Goal: Information Seeking & Learning: Learn about a topic

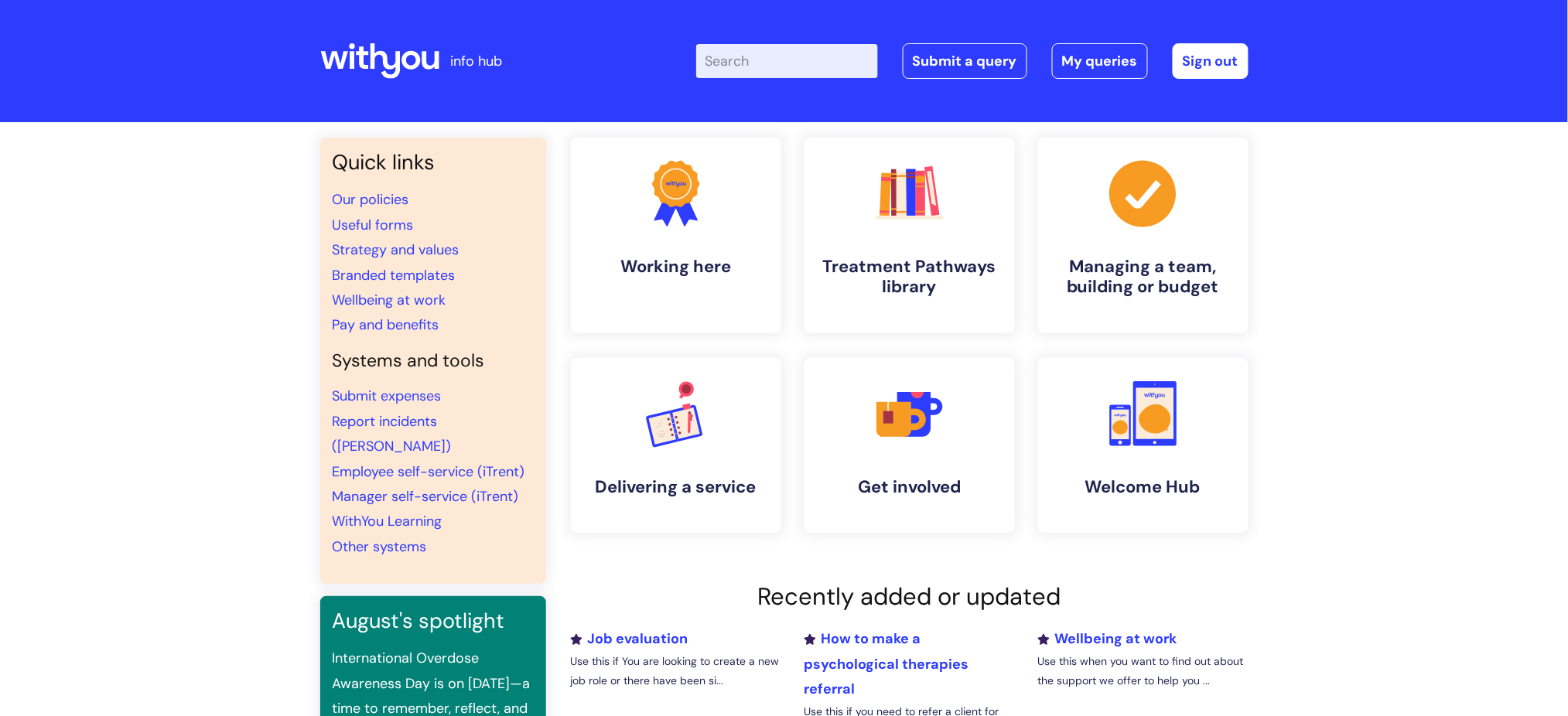
click at [805, 66] on input "Enter your search term here..." at bounding box center [787, 61] width 182 height 34
type input "relocation package"
click button "Search" at bounding box center [0, 0] width 0 height 0
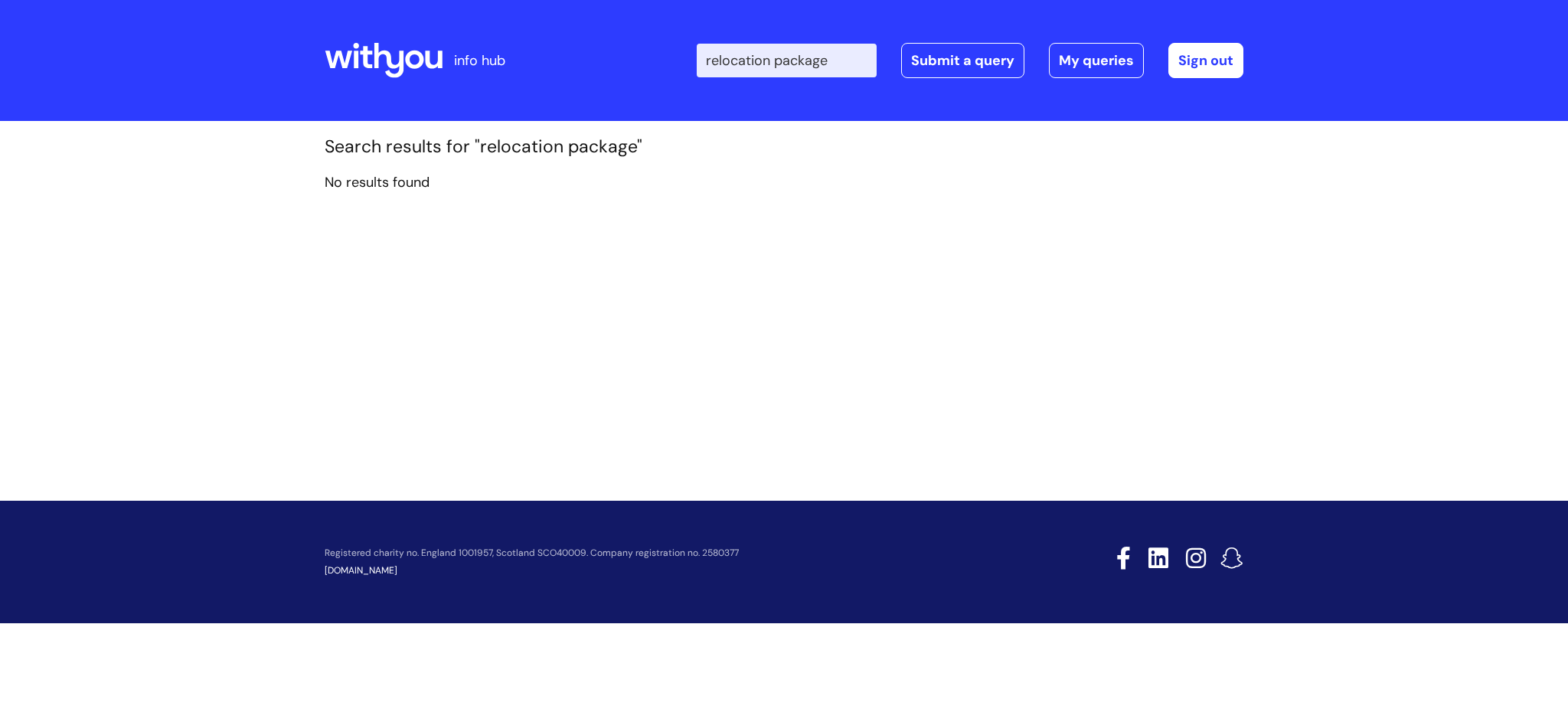
click at [849, 68] on input "relocation package" at bounding box center [787, 60] width 180 height 34
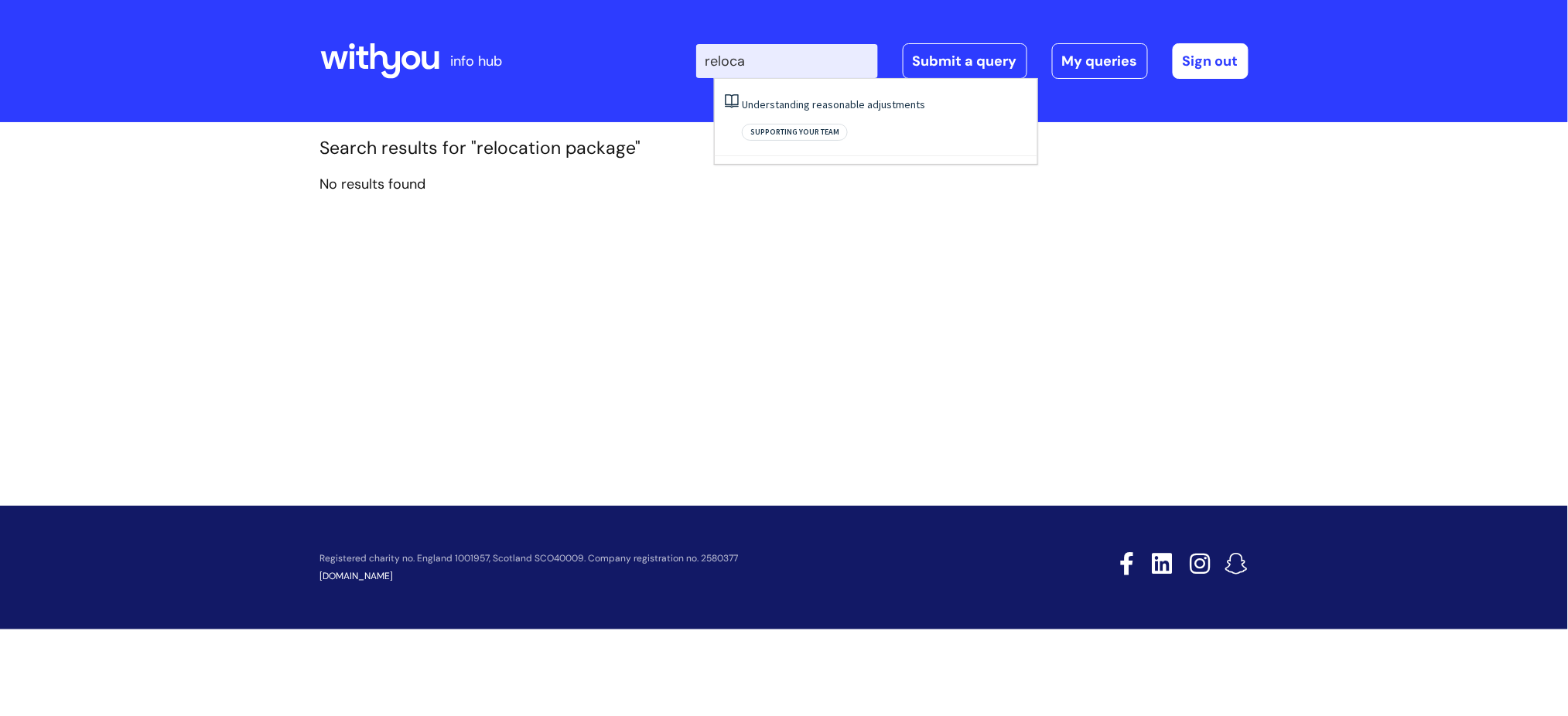
type input "reloc"
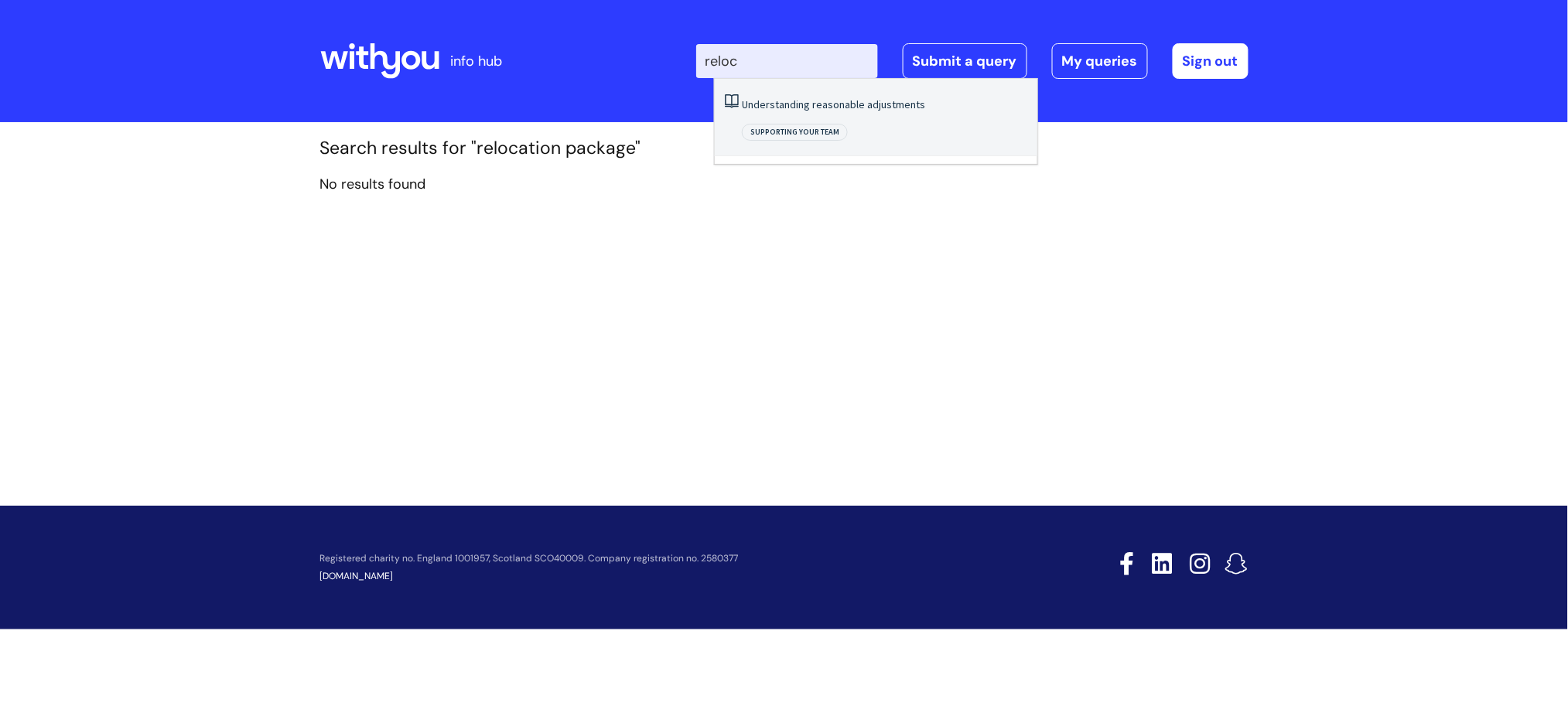
click at [866, 97] on link "Understanding reasonable adjustments" at bounding box center [833, 104] width 184 height 14
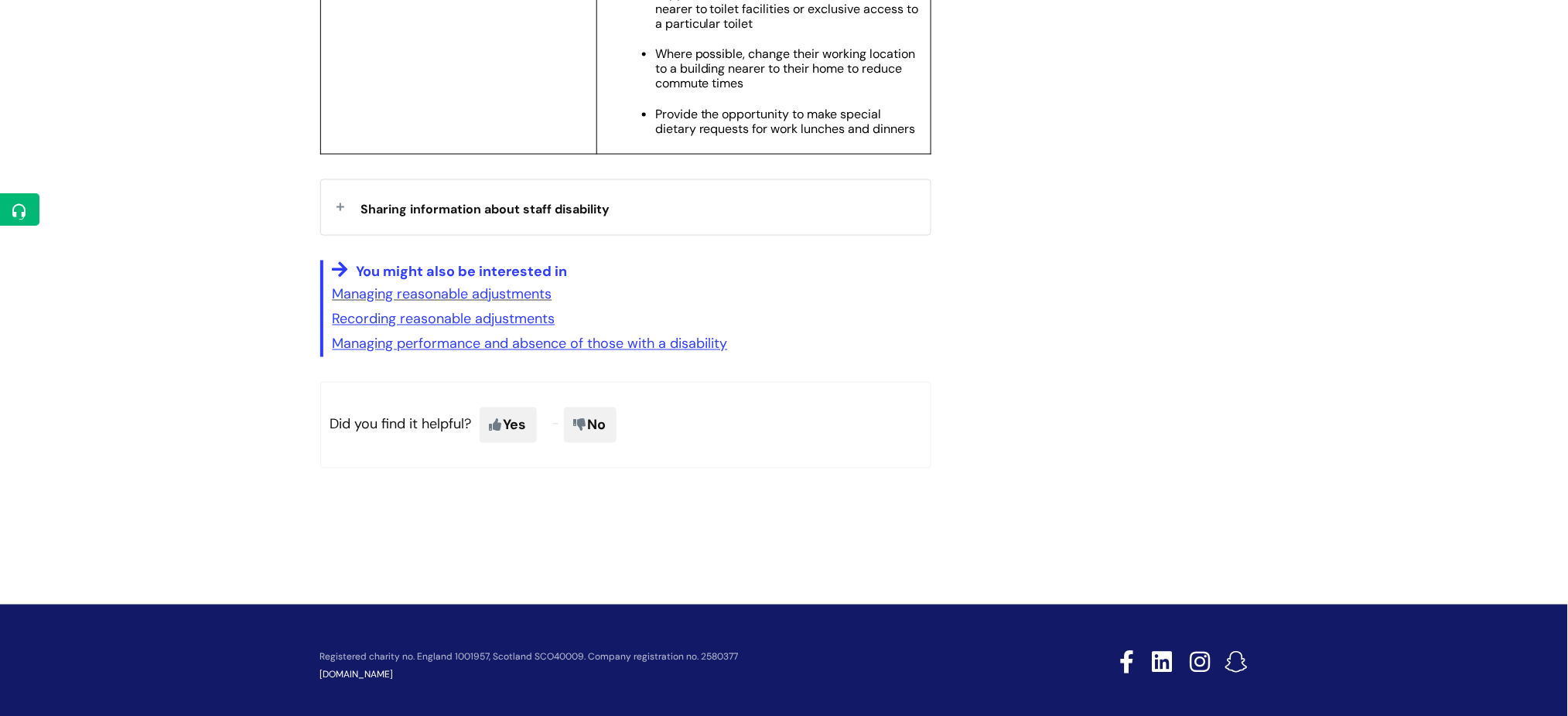
scroll to position [2988, 0]
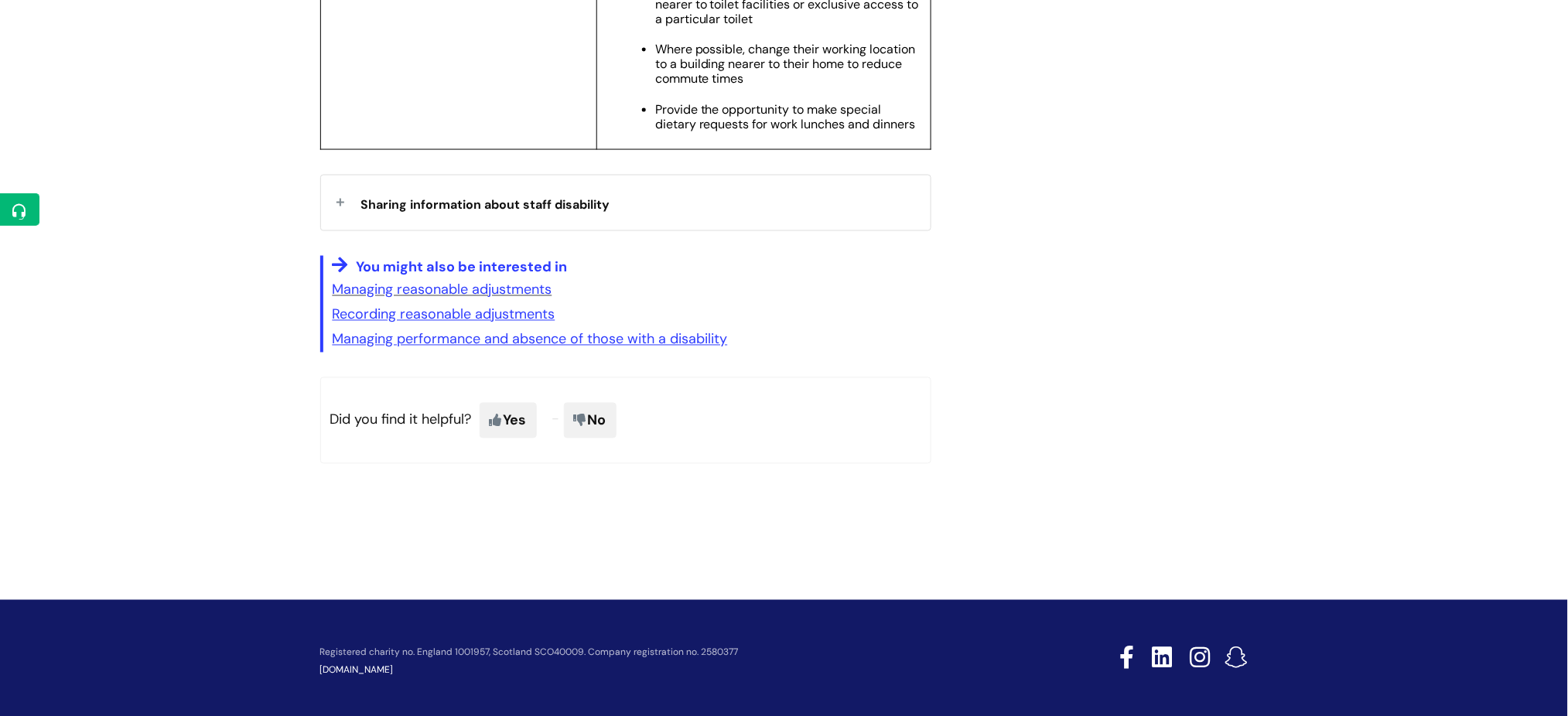
click at [338, 223] on div "Sharing information about staff disability" at bounding box center [625, 203] width 609 height 55
